Goal: Task Accomplishment & Management: Manage account settings

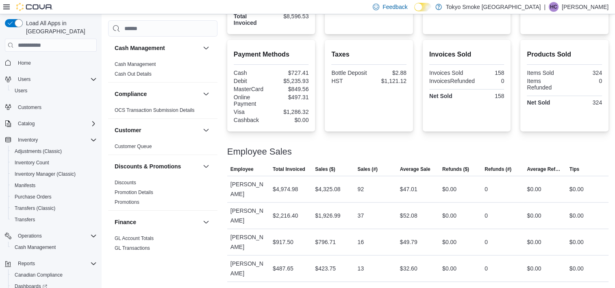
scroll to position [13, 0]
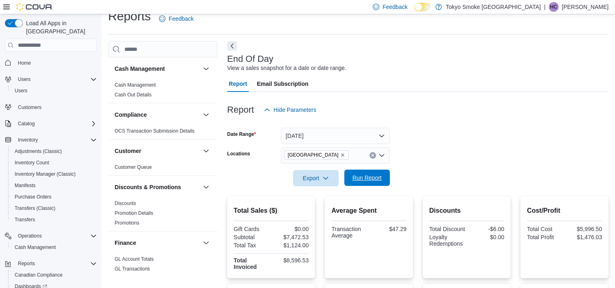
click at [379, 176] on span "Run Report" at bounding box center [367, 178] width 29 height 8
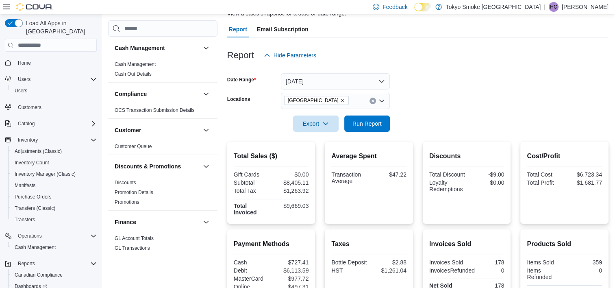
scroll to position [53, 0]
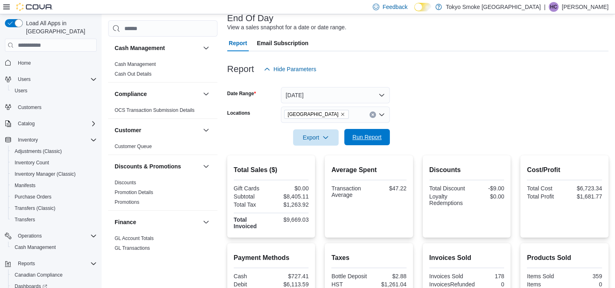
click at [375, 140] on span "Run Report" at bounding box center [367, 137] width 29 height 8
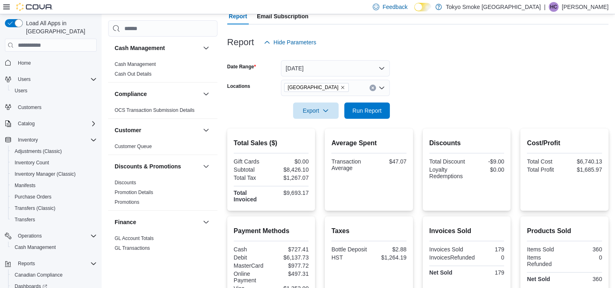
scroll to position [70, 0]
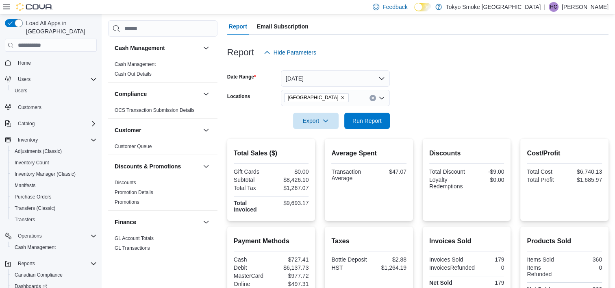
click at [562, 99] on form "Date Range Today Locations Mount Pearl Commonwealth Export Run Report" at bounding box center [417, 95] width 381 height 68
click at [441, 57] on div "Report Hide Parameters" at bounding box center [417, 52] width 381 height 16
click at [361, 123] on span "Run Report" at bounding box center [367, 120] width 29 height 8
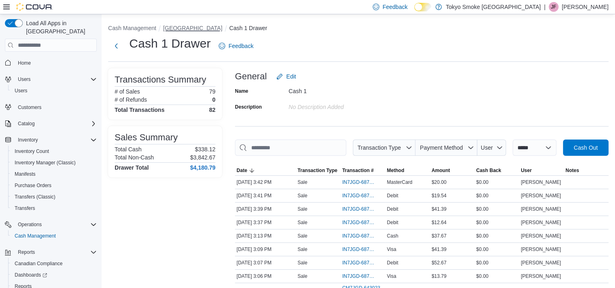
click at [222, 29] on button "[GEOGRAPHIC_DATA]" at bounding box center [192, 28] width 59 height 7
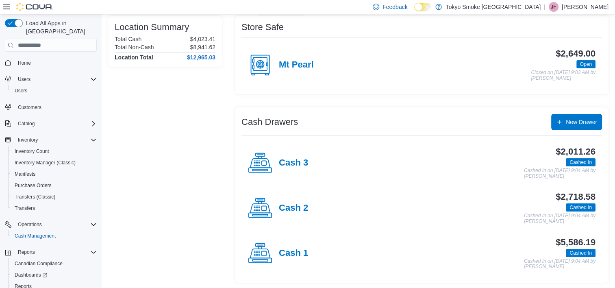
scroll to position [66, 0]
click at [293, 204] on h4 "Cash 2" at bounding box center [293, 208] width 29 height 11
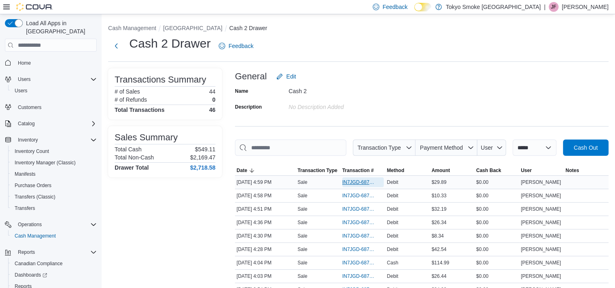
click at [352, 181] on span "IN7JGD-6878083" at bounding box center [358, 182] width 33 height 7
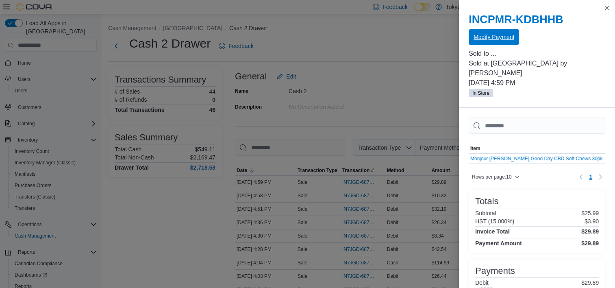
click at [494, 35] on span "Modify Payment" at bounding box center [494, 37] width 41 height 8
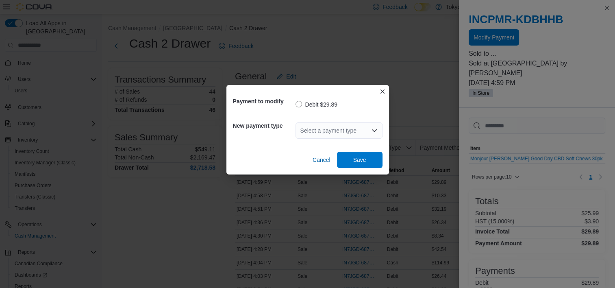
click at [319, 131] on div "Select a payment type" at bounding box center [339, 130] width 87 height 16
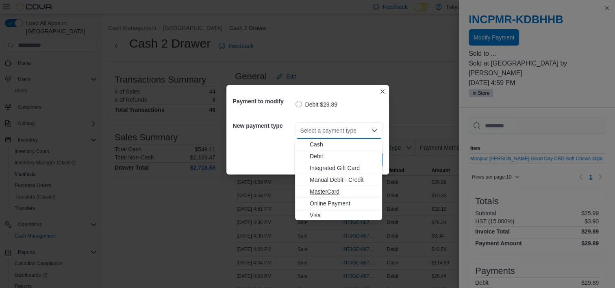
click at [319, 189] on span "MasterCard" at bounding box center [344, 191] width 68 height 8
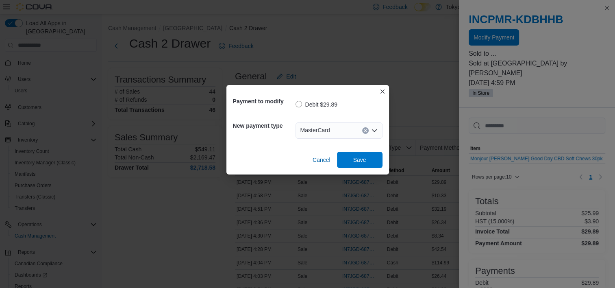
click at [377, 170] on div "Payment to modify Debit $29.89 New payment type MasterCard Combo box. Selected.…" at bounding box center [307, 129] width 163 height 89
click at [376, 159] on span "Save" at bounding box center [360, 159] width 36 height 16
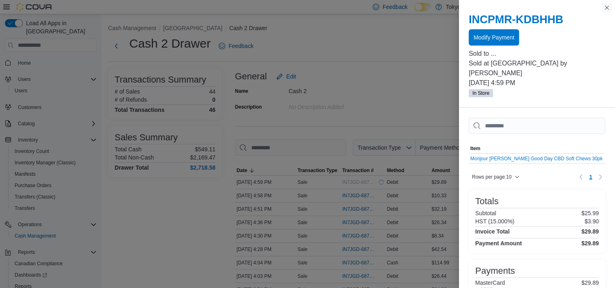
click at [608, 11] on button "Close this dialog" at bounding box center [607, 8] width 10 height 10
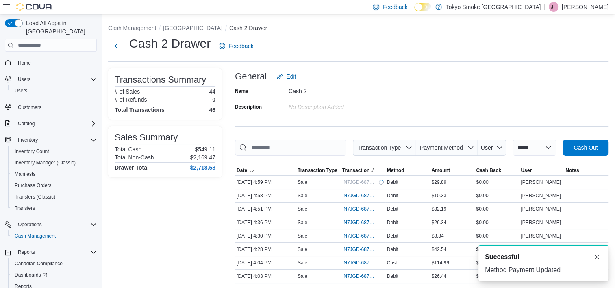
click at [359, 76] on div "General Edit" at bounding box center [422, 76] width 374 height 16
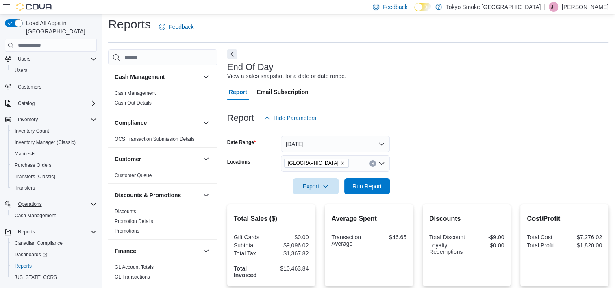
scroll to position [31, 0]
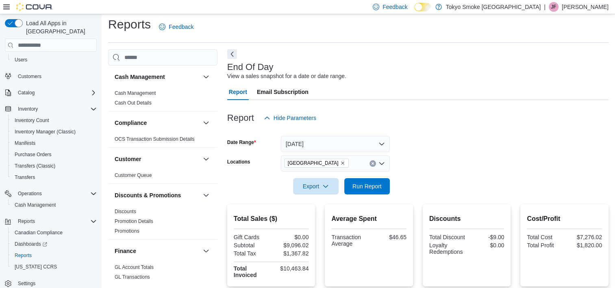
click at [607, 4] on p "[PERSON_NAME]" at bounding box center [585, 7] width 47 height 10
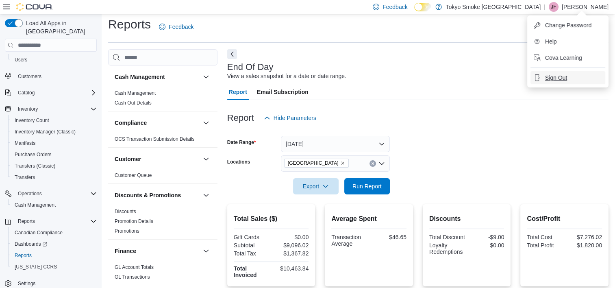
click at [551, 82] on button "Sign Out" at bounding box center [568, 77] width 75 height 13
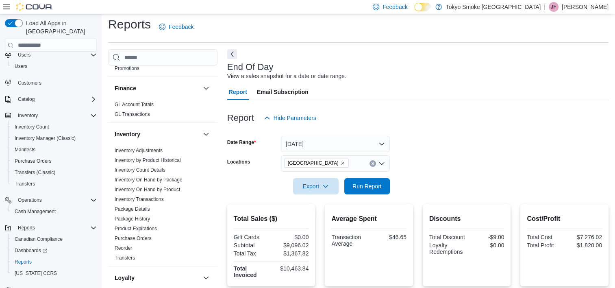
scroll to position [31, 0]
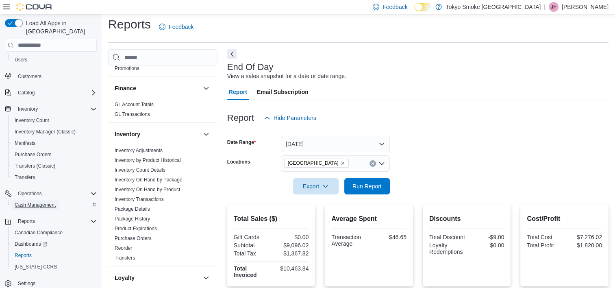
click at [50, 200] on span "Cash Management" at bounding box center [35, 205] width 41 height 10
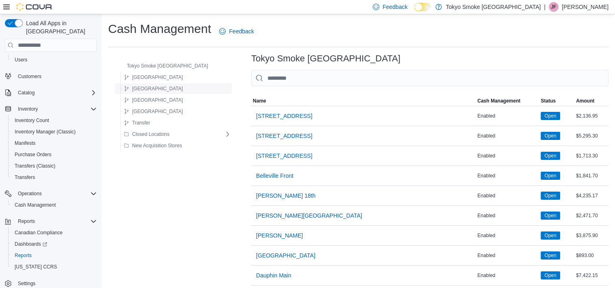
click at [163, 84] on button "Newfoundland" at bounding box center [153, 89] width 65 height 10
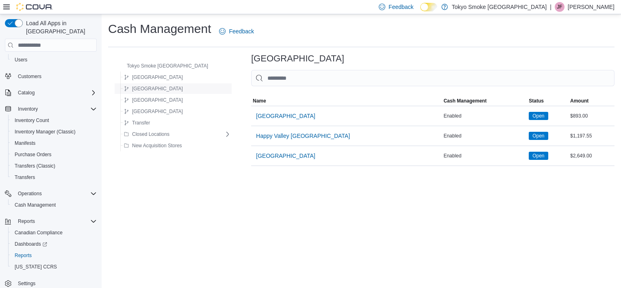
click at [163, 87] on button "Newfoundland" at bounding box center [153, 89] width 65 height 10
click at [291, 153] on span "Mount Pearl Commonwealth" at bounding box center [285, 156] width 59 height 8
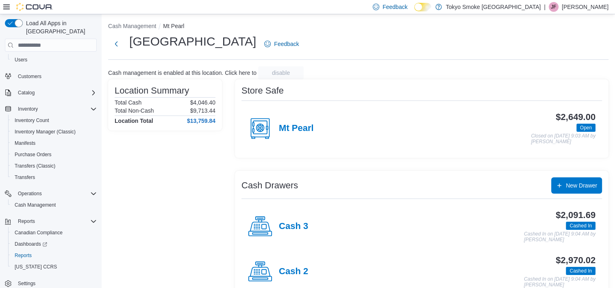
scroll to position [66, 0]
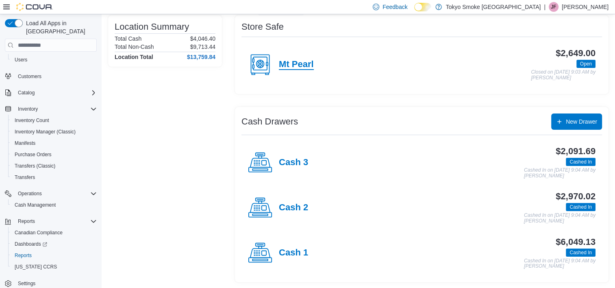
click at [294, 65] on h4 "Mt Pearl" at bounding box center [296, 64] width 35 height 11
